Goal: Task Accomplishment & Management: Manage account settings

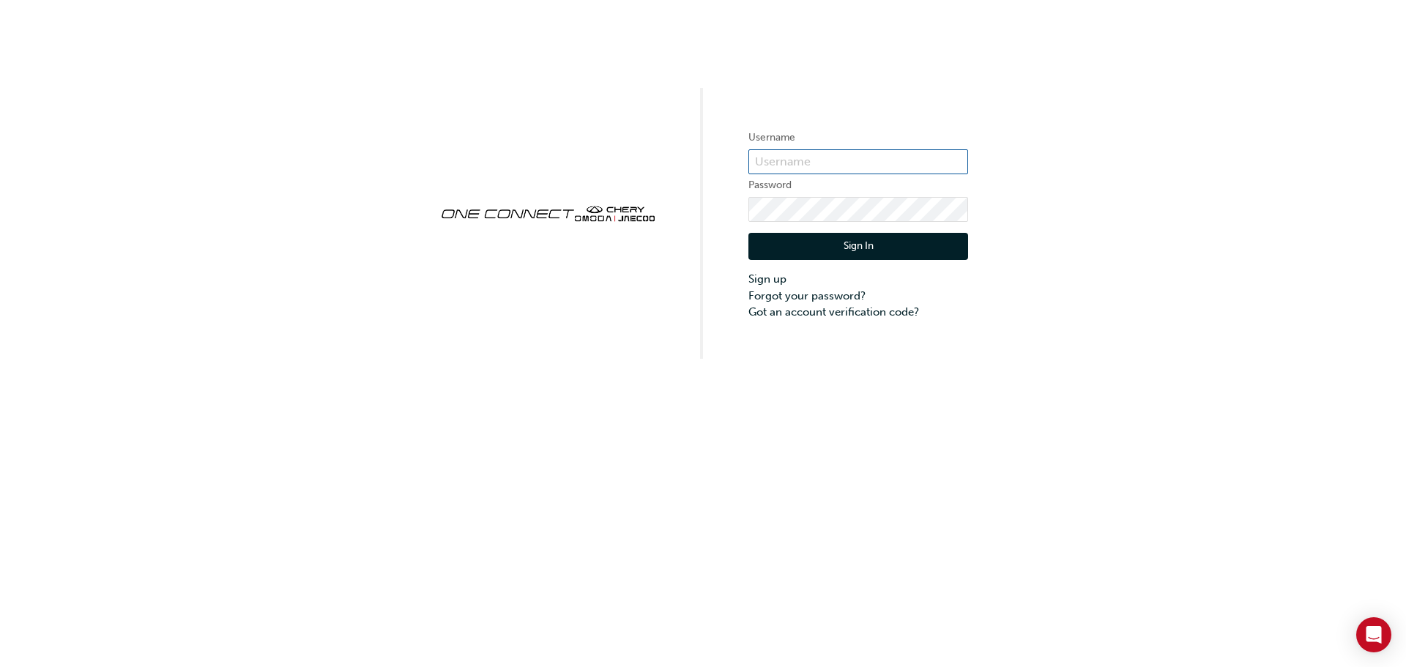
click at [811, 154] on input "text" at bounding box center [859, 161] width 220 height 25
type input "cma0033"
click at [835, 252] on button "Sign In" at bounding box center [859, 247] width 220 height 28
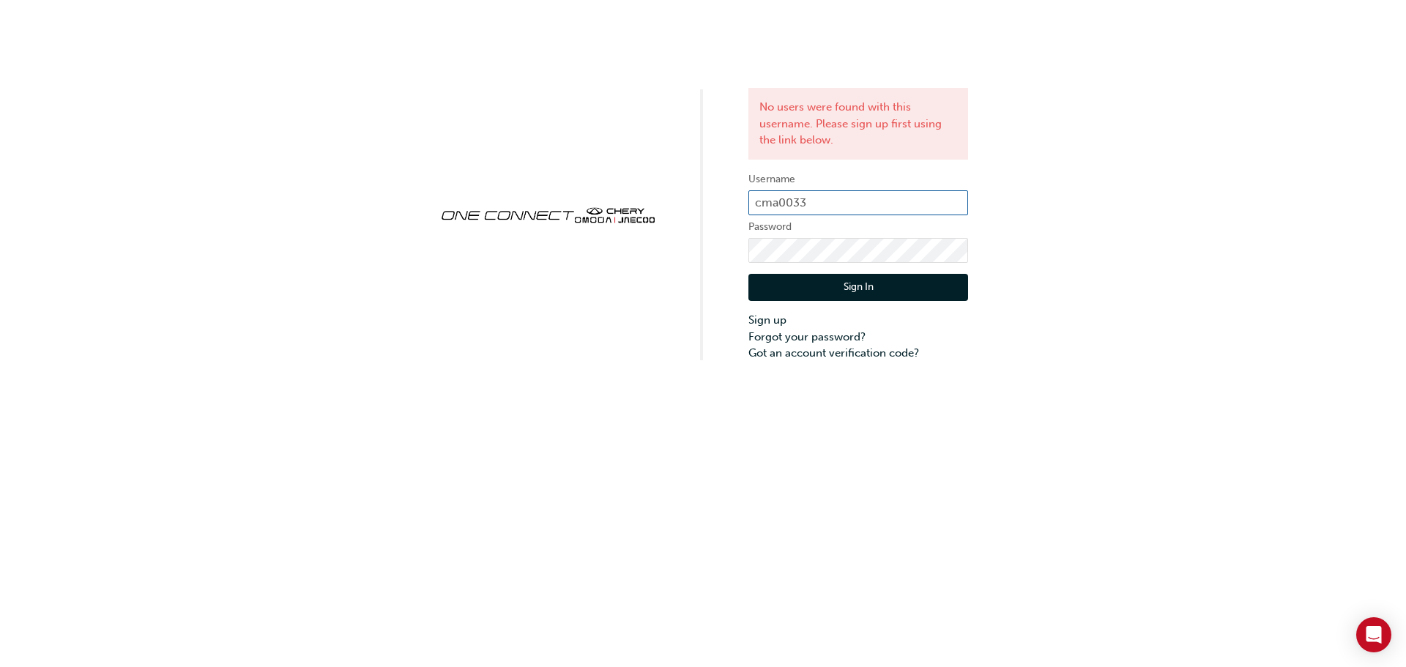
click at [858, 193] on input "cma0033" at bounding box center [859, 202] width 220 height 25
click at [768, 335] on link "Forgot your password?" at bounding box center [859, 337] width 220 height 17
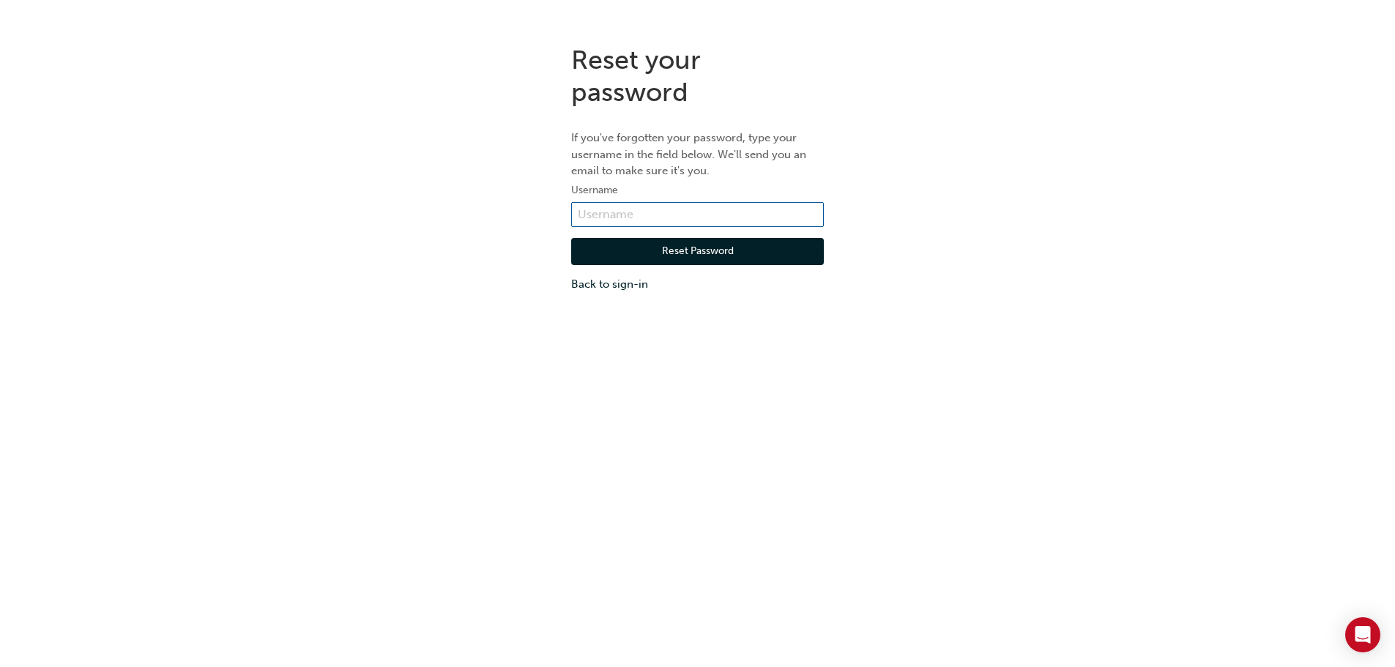
click at [631, 220] on input "text" at bounding box center [697, 214] width 253 height 25
type input "cma0033"
click at [646, 250] on button "Reset Password" at bounding box center [697, 252] width 253 height 28
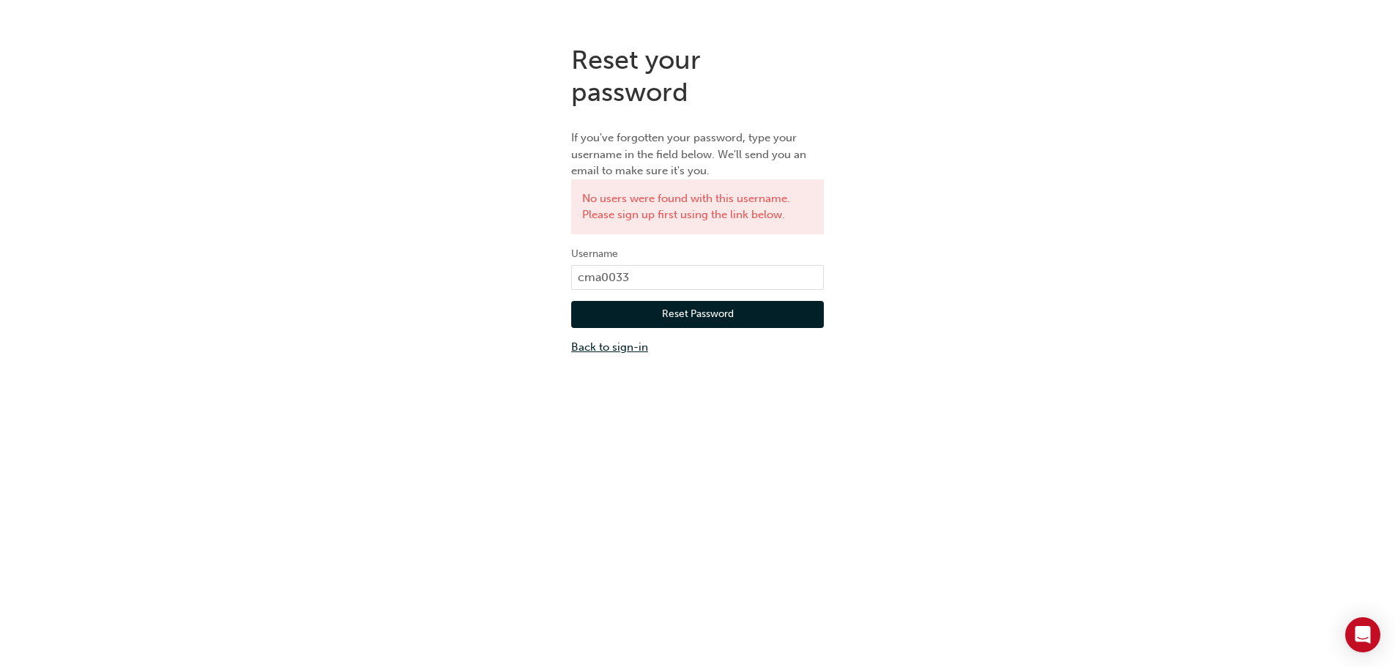
click at [574, 341] on link "Back to sign-in" at bounding box center [697, 347] width 253 height 17
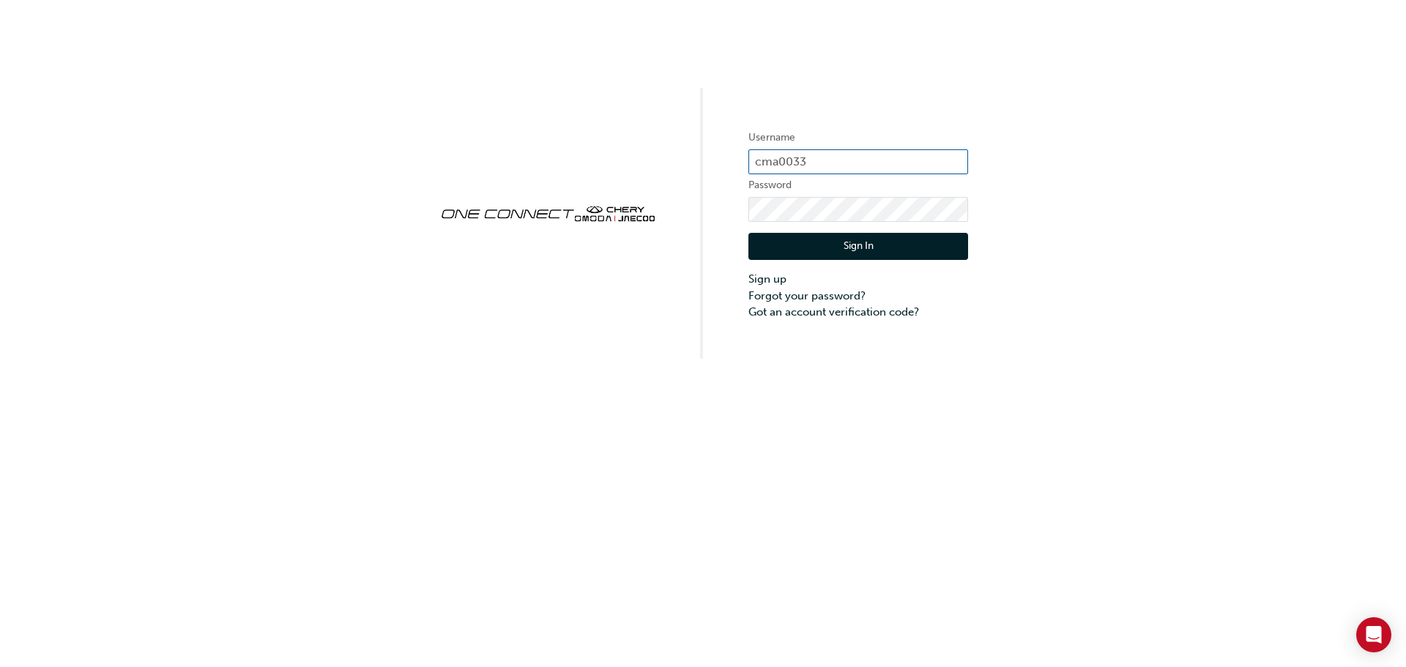
click at [818, 163] on input "cma0033" at bounding box center [859, 161] width 220 height 25
click at [829, 305] on link "Got an account verification code?" at bounding box center [859, 312] width 220 height 17
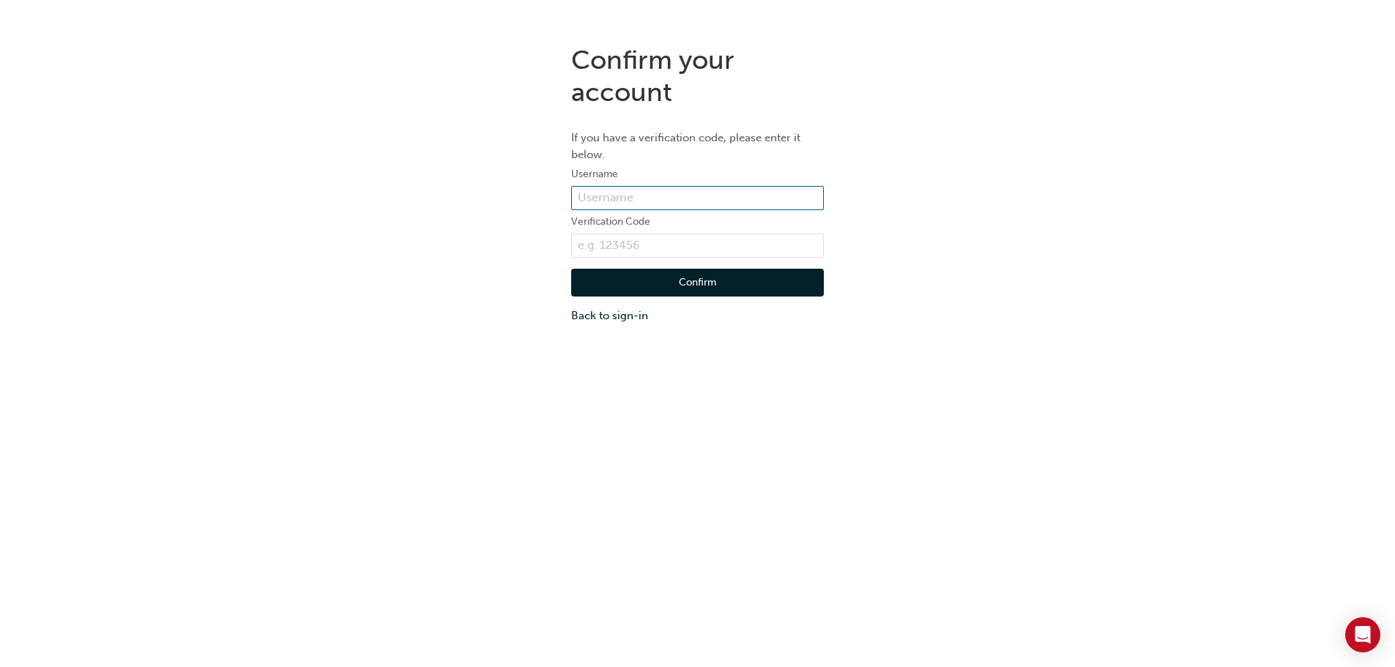
click at [668, 196] on input "text" at bounding box center [697, 198] width 253 height 25
type input "cma0033"
click at [657, 237] on input "text" at bounding box center [697, 246] width 253 height 25
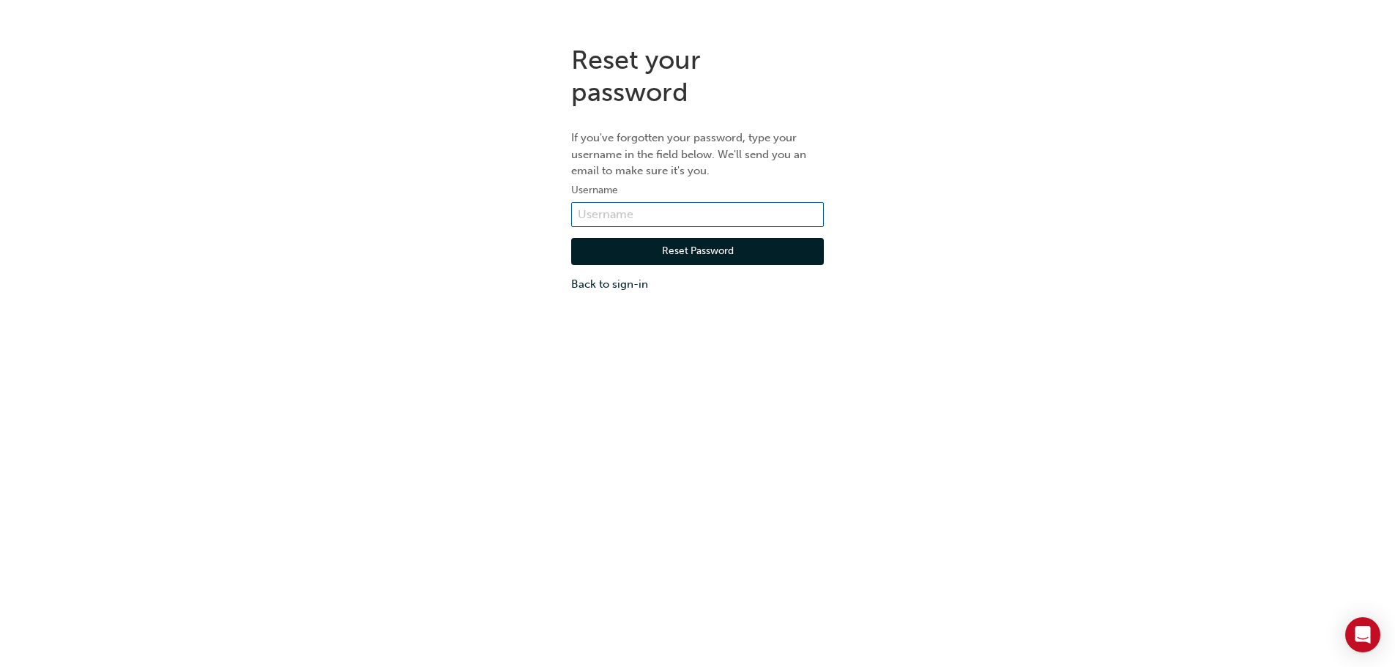
click at [629, 203] on input "text" at bounding box center [697, 214] width 253 height 25
click at [524, 310] on div "Reset your password If you've forgotten your password, type your username in th…" at bounding box center [697, 366] width 1395 height 667
click at [637, 284] on link "Back to sign-in" at bounding box center [697, 284] width 253 height 17
